Goal: Task Accomplishment & Management: Manage account settings

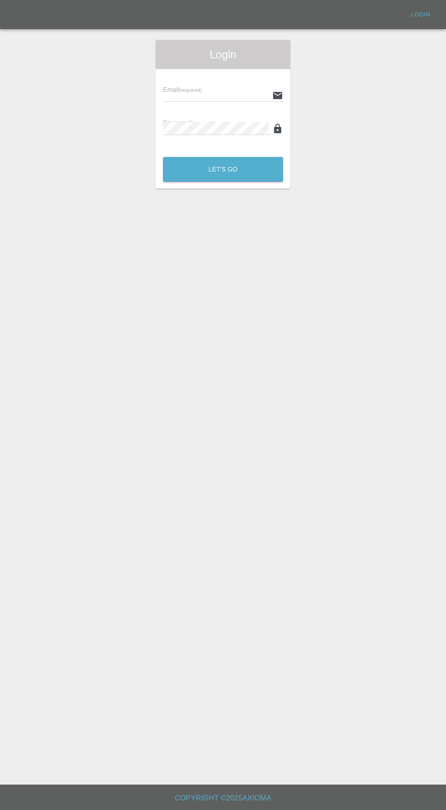
click at [208, 90] on input "text" at bounding box center [216, 95] width 106 height 13
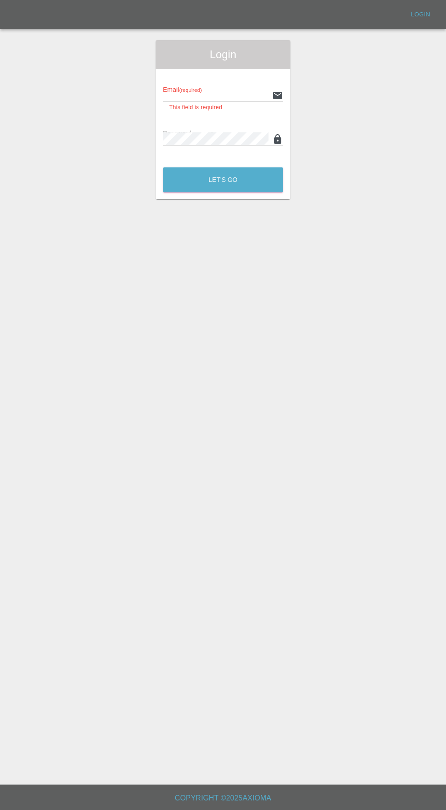
type input "[EMAIL_ADDRESS][DOMAIN_NAME]"
click at [163, 167] on button "Let's Go" at bounding box center [223, 179] width 120 height 25
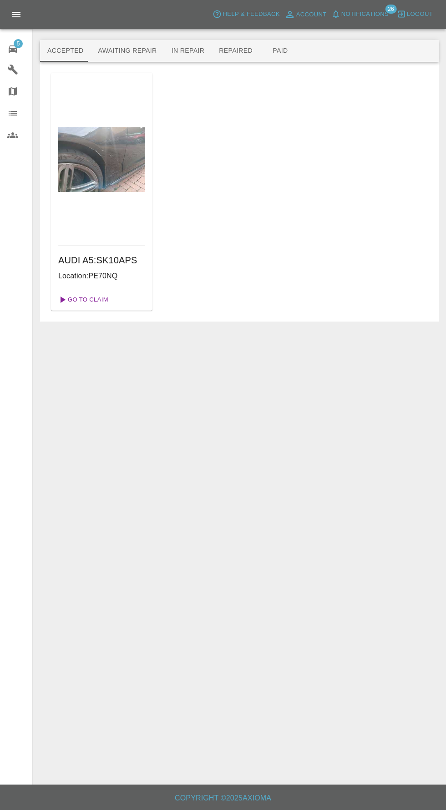
click at [87, 299] on link "Go To Claim" at bounding box center [83, 300] width 56 height 15
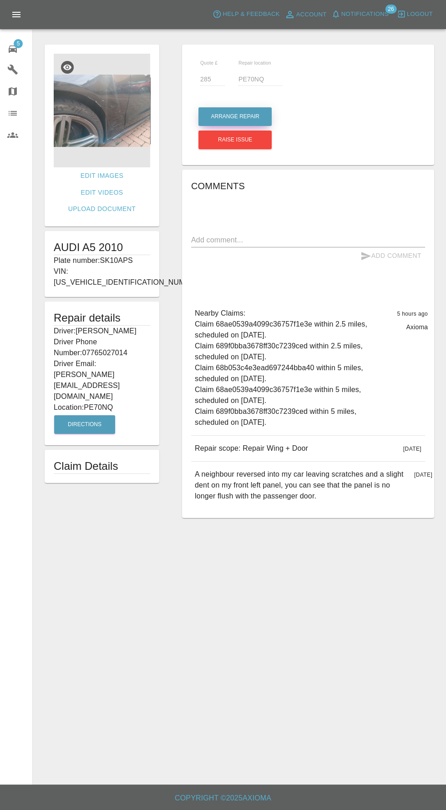
click at [238, 111] on button "Arrange Repair" at bounding box center [234, 116] width 73 height 19
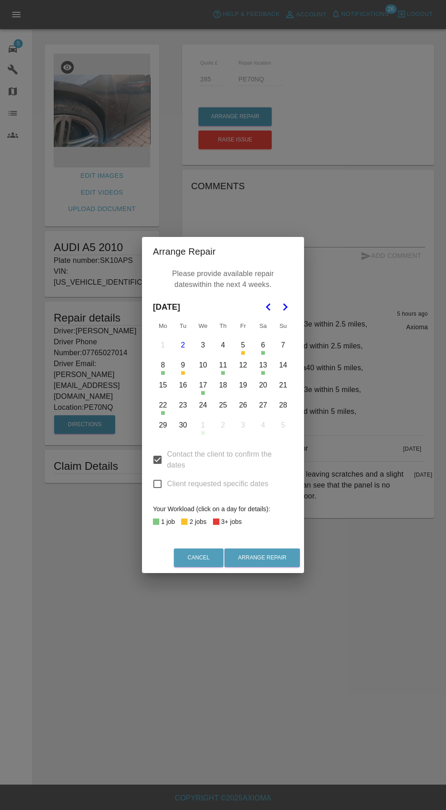
click at [182, 405] on button "23" at bounding box center [182, 405] width 19 height 19
click at [204, 406] on button "24" at bounding box center [202, 405] width 19 height 19
click at [222, 405] on button "25" at bounding box center [222, 405] width 19 height 19
click at [291, 564] on button "Arrange Repair" at bounding box center [262, 558] width 76 height 19
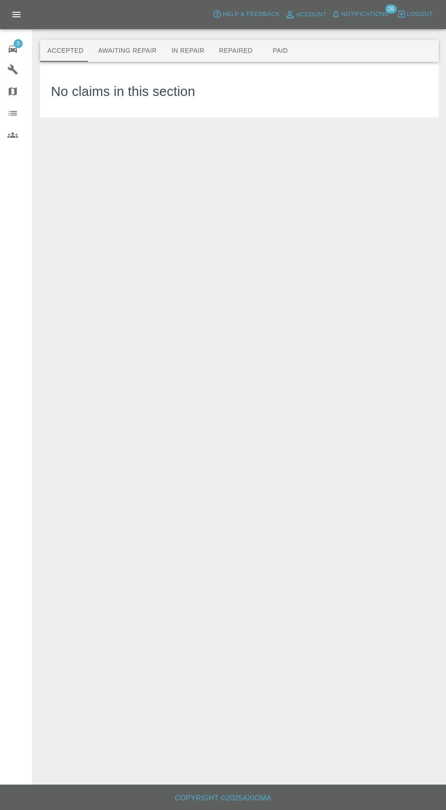
click at [18, 43] on span "5" at bounding box center [18, 43] width 9 height 9
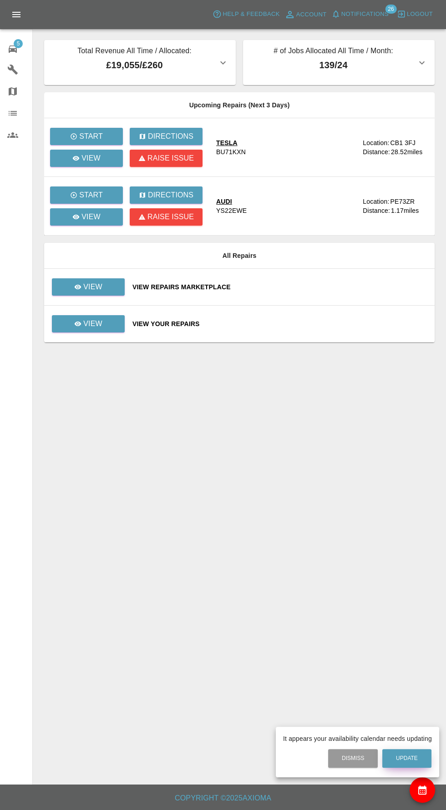
click at [407, 761] on button "Update" at bounding box center [406, 758] width 49 height 19
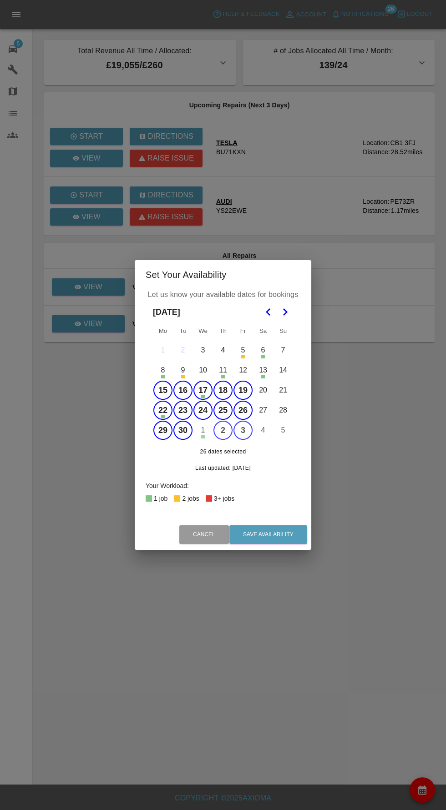
click at [162, 390] on button "15" at bounding box center [162, 390] width 19 height 19
click at [182, 390] on button "16" at bounding box center [182, 390] width 19 height 19
click at [204, 389] on button "17" at bounding box center [202, 390] width 19 height 19
click at [242, 390] on button "19" at bounding box center [242, 390] width 19 height 19
click at [263, 390] on button "20" at bounding box center [262, 390] width 19 height 19
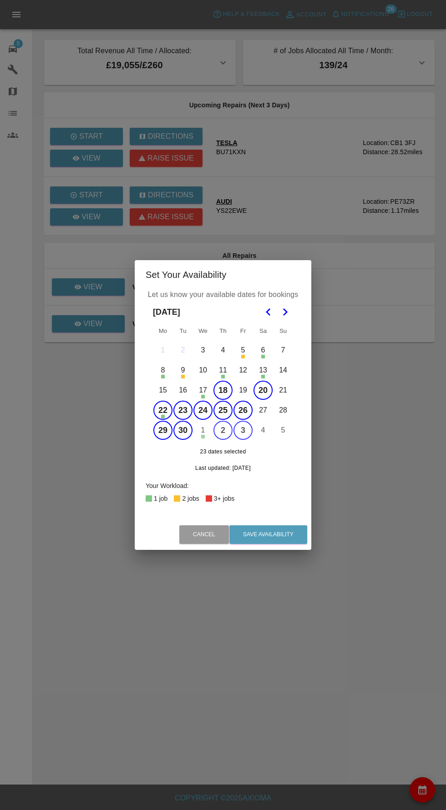
click at [227, 389] on button "18" at bounding box center [222, 390] width 19 height 19
click at [263, 390] on button "20" at bounding box center [262, 390] width 19 height 19
click at [164, 410] on button "22" at bounding box center [162, 410] width 19 height 19
click at [182, 411] on button "23" at bounding box center [182, 410] width 19 height 19
click at [290, 314] on icon "Go to the Next Month" at bounding box center [284, 312] width 11 height 11
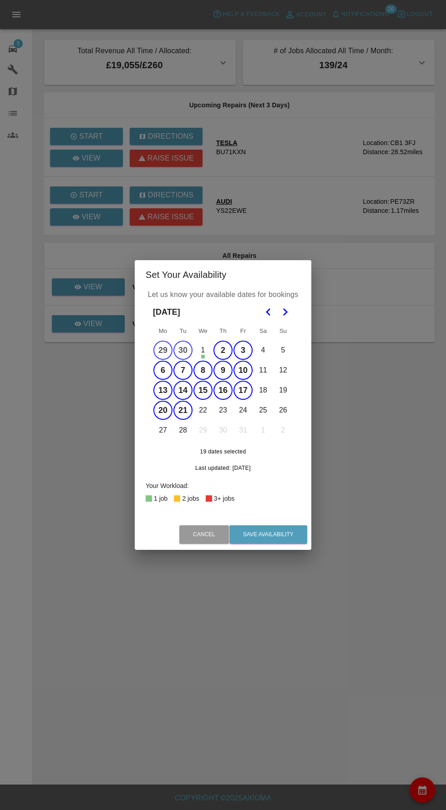
click at [207, 415] on button "22" at bounding box center [202, 410] width 19 height 19
click at [222, 410] on button "23" at bounding box center [222, 410] width 19 height 19
click at [263, 410] on button "25" at bounding box center [262, 410] width 19 height 19
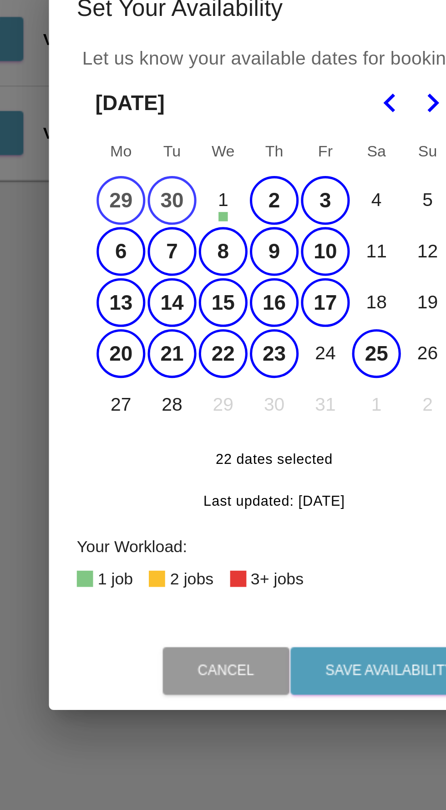
click at [168, 433] on button "27" at bounding box center [162, 430] width 19 height 19
click at [184, 432] on button "28" at bounding box center [182, 430] width 19 height 19
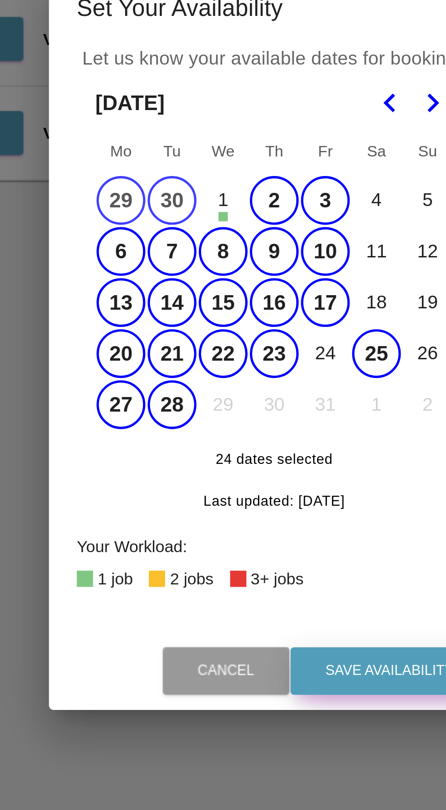
click at [273, 537] on button "Save Availability" at bounding box center [268, 535] width 78 height 19
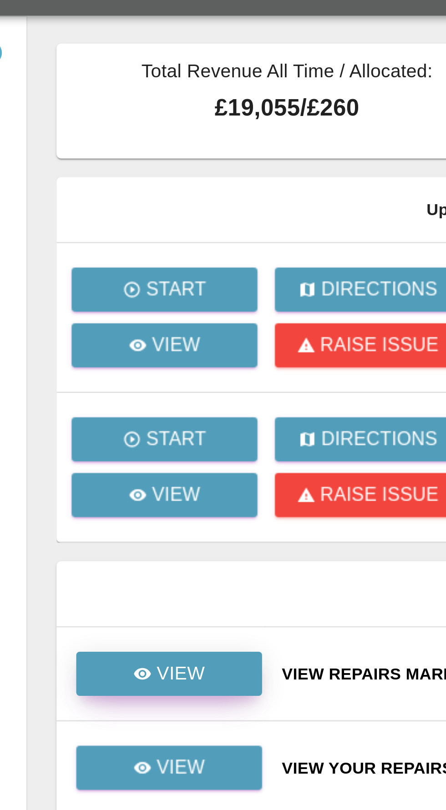
click at [111, 286] on link "View" at bounding box center [88, 286] width 73 height 17
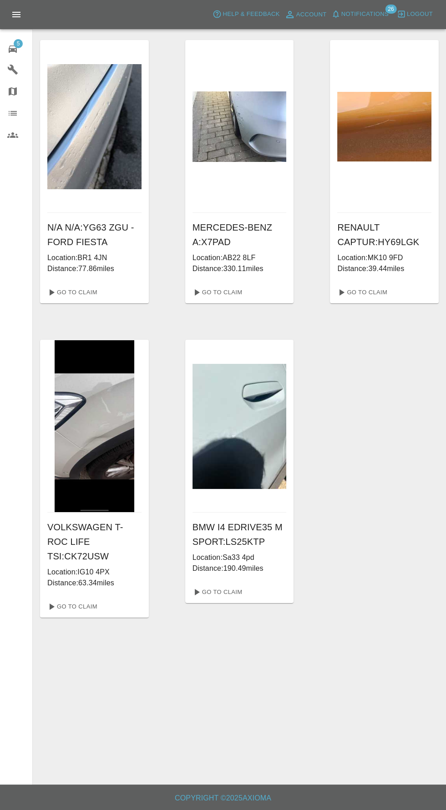
click at [18, 43] on span "5" at bounding box center [18, 43] width 9 height 9
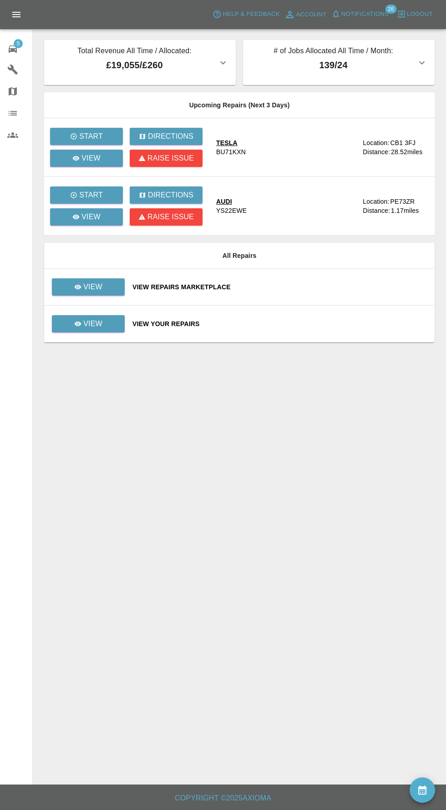
click at [374, 17] on span "Notifications" at bounding box center [364, 14] width 47 height 10
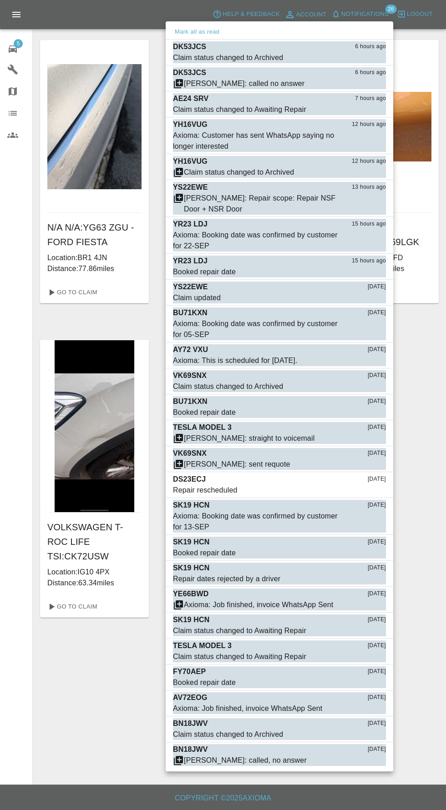
click at [248, 38] on div "Mark all as read" at bounding box center [280, 32] width 228 height 15
click at [266, 60] on div "Claim status changed to Archived" at bounding box center [228, 57] width 110 height 11
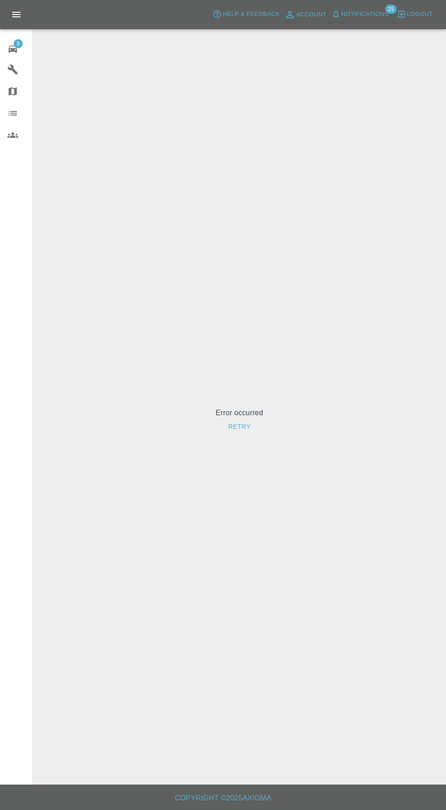
click at [18, 43] on span "5" at bounding box center [18, 43] width 9 height 9
